Goal: Task Accomplishment & Management: Use online tool/utility

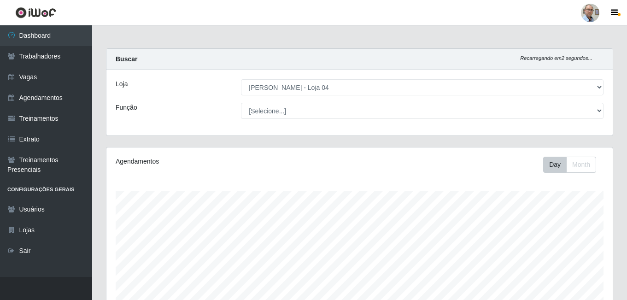
select select "251"
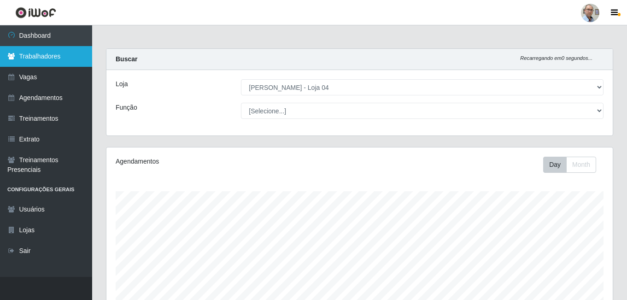
click at [41, 56] on link "Trabalhadores" at bounding box center [46, 56] width 92 height 21
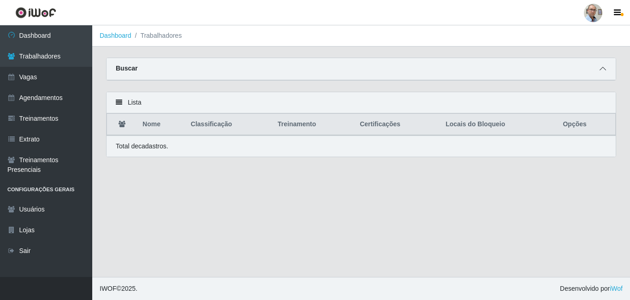
click at [598, 67] on span at bounding box center [602, 69] width 11 height 11
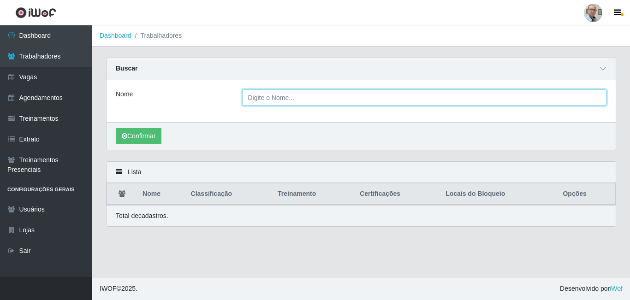
click at [292, 100] on input "Nome" at bounding box center [424, 97] width 365 height 16
type input "[PERSON_NAME] das dores"
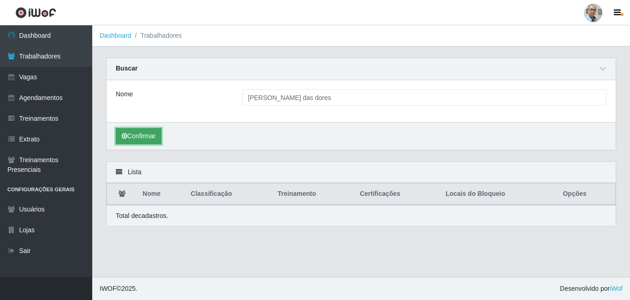
click at [136, 134] on button "Confirmar" at bounding box center [139, 136] width 46 height 16
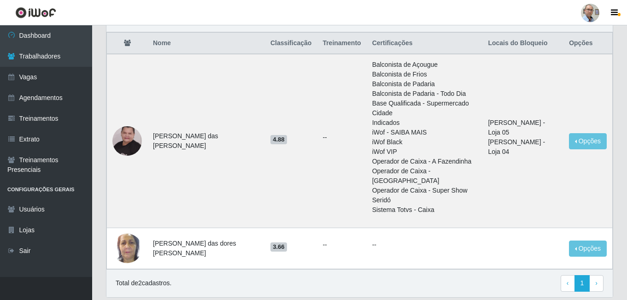
scroll to position [154, 0]
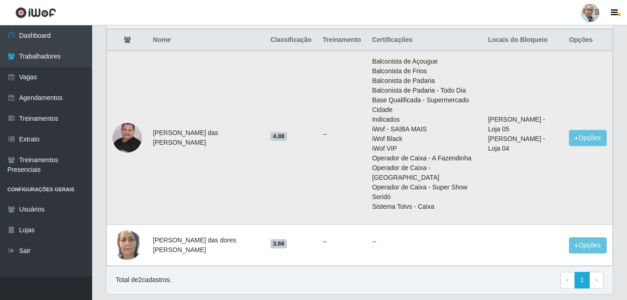
click at [125, 124] on img at bounding box center [126, 137] width 29 height 65
click at [585, 130] on button "Opções" at bounding box center [588, 138] width 38 height 16
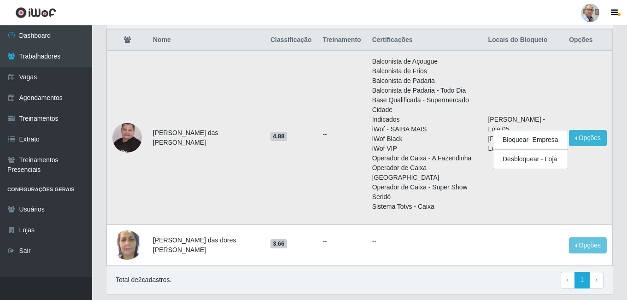
click at [548, 71] on td "[PERSON_NAME] - Loja [DATE] Vermelho - Loja 04" at bounding box center [523, 138] width 81 height 174
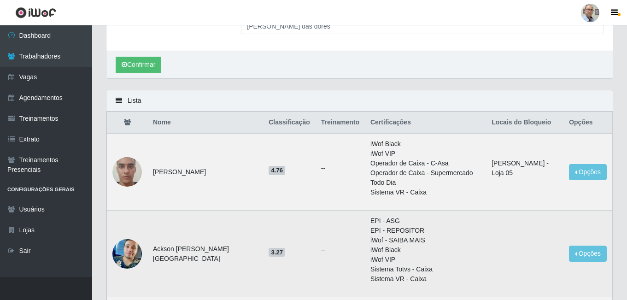
scroll to position [62, 0]
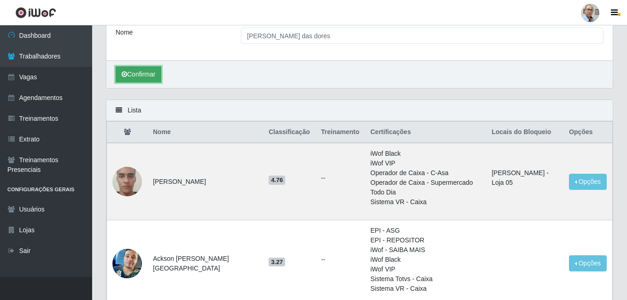
click at [151, 74] on button "Confirmar" at bounding box center [139, 74] width 46 height 16
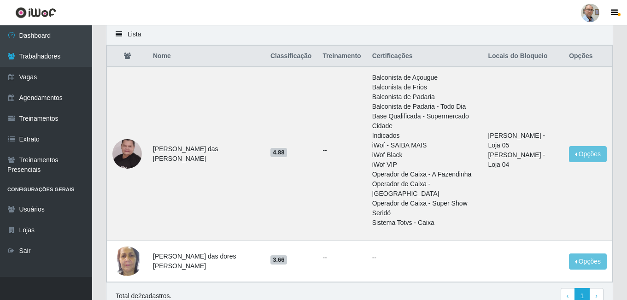
scroll to position [138, 0]
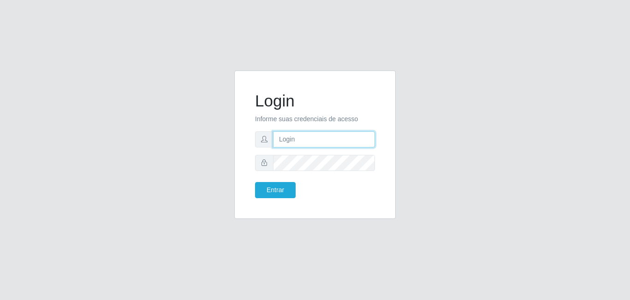
type input "gerente.loja4@marvermelhoatacado.com.br"
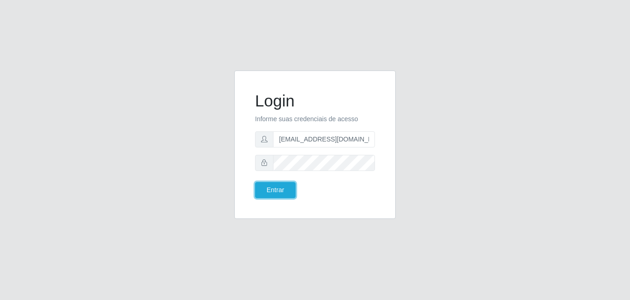
click at [270, 190] on button "Entrar" at bounding box center [275, 190] width 41 height 16
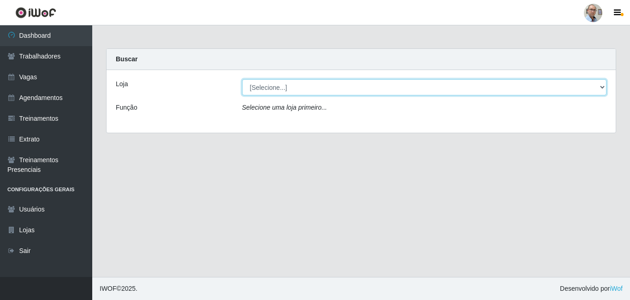
click at [602, 87] on select "[Selecione...] Mar Vermelho - Loja 04" at bounding box center [424, 87] width 365 height 16
select select "251"
click at [242, 79] on select "[Selecione...] Mar Vermelho - Loja 04" at bounding box center [424, 87] width 365 height 16
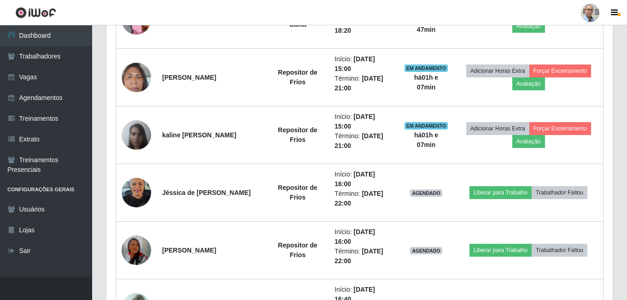
scroll to position [645, 0]
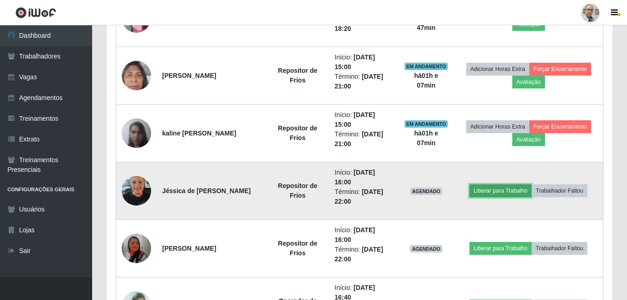
click at [493, 189] on button "Liberar para Trabalho" at bounding box center [501, 190] width 62 height 13
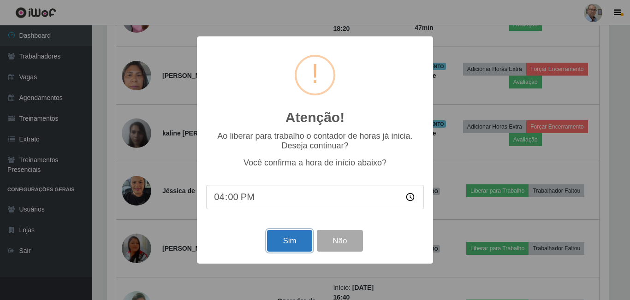
click at [294, 243] on button "Sim" at bounding box center [289, 241] width 45 height 22
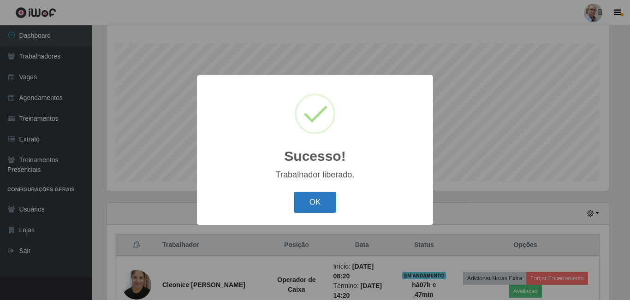
click at [317, 197] on button "OK" at bounding box center [315, 203] width 43 height 22
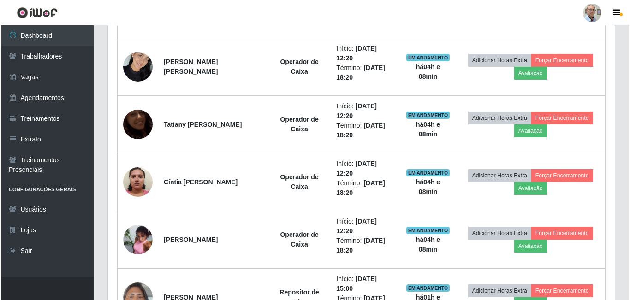
scroll to position [424, 0]
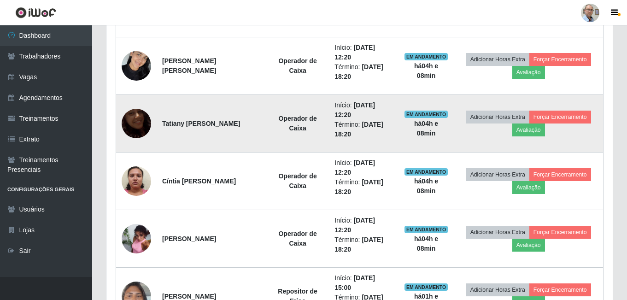
click at [129, 121] on img at bounding box center [136, 123] width 29 height 53
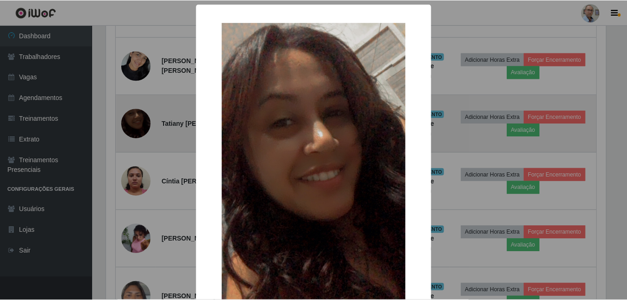
scroll to position [191, 502]
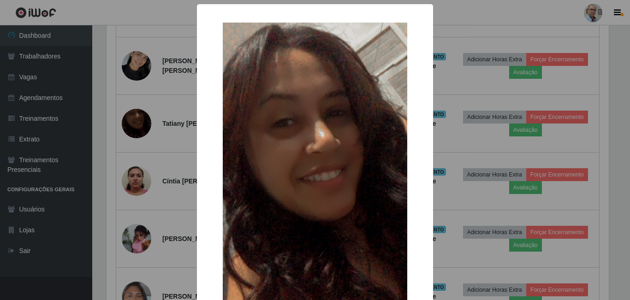
click at [170, 152] on div "× OK Cancel" at bounding box center [315, 150] width 630 height 300
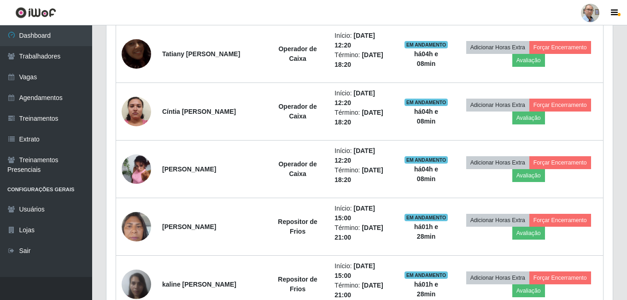
scroll to position [424, 0]
